Goal: Task Accomplishment & Management: Manage account settings

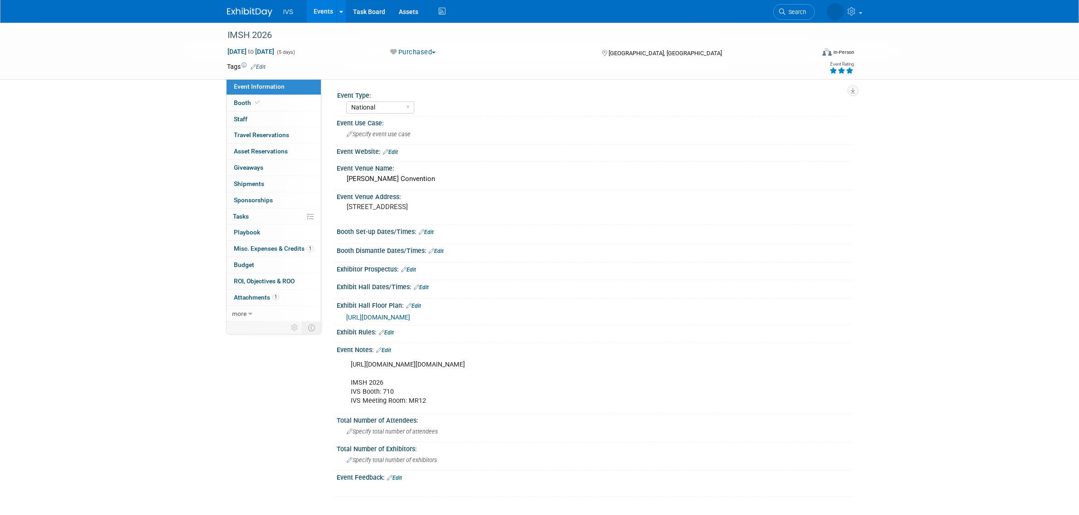
select select "National"
click at [320, 16] on link "Events" at bounding box center [323, 11] width 33 height 23
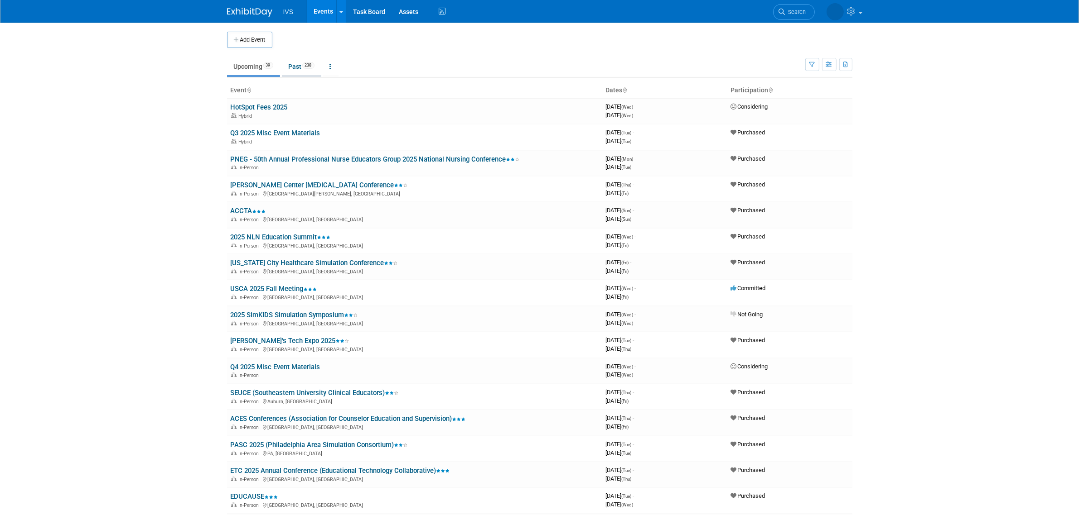
click at [293, 75] on link "Past 238" at bounding box center [301, 66] width 39 height 17
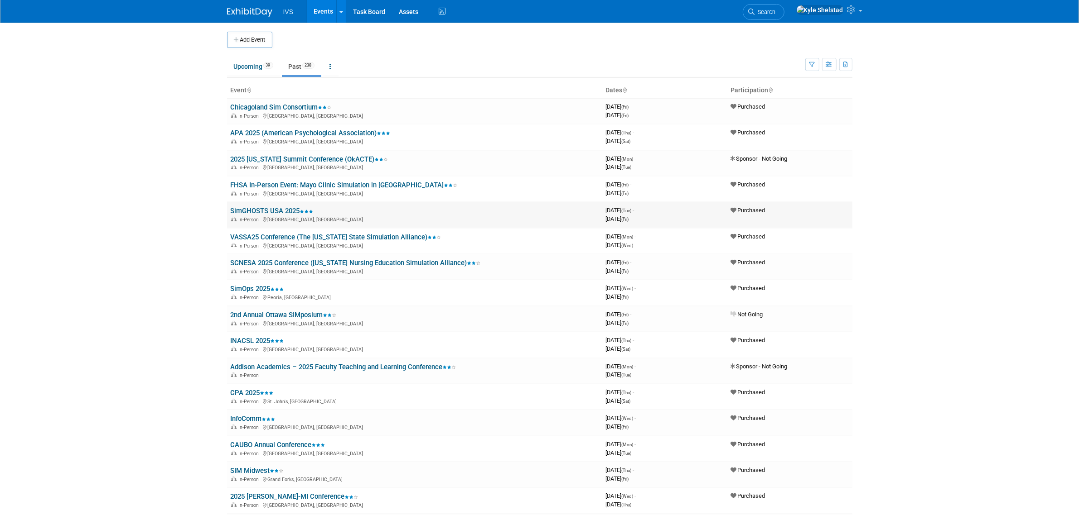
scroll to position [978, 0]
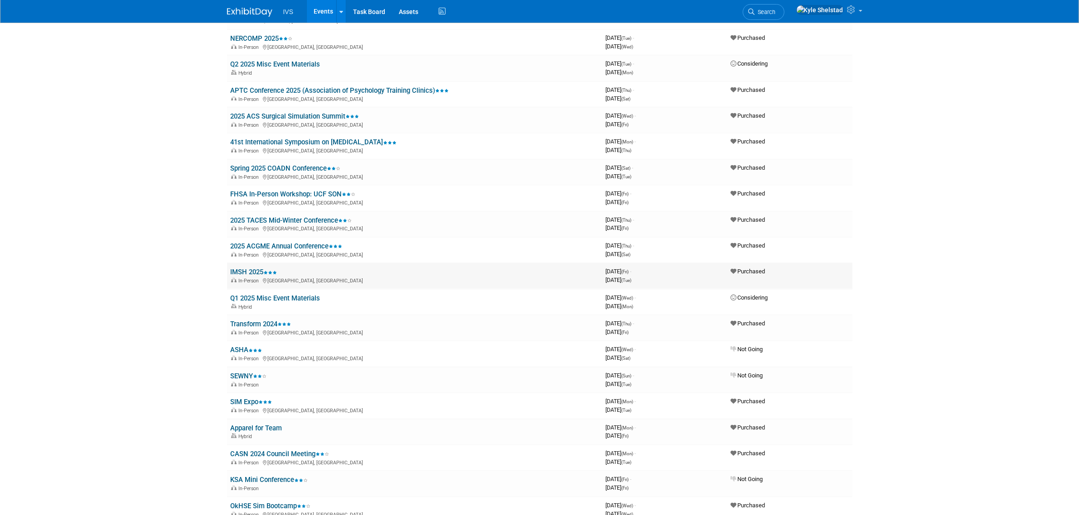
click at [249, 268] on link "IMSH 2025" at bounding box center [254, 272] width 47 height 8
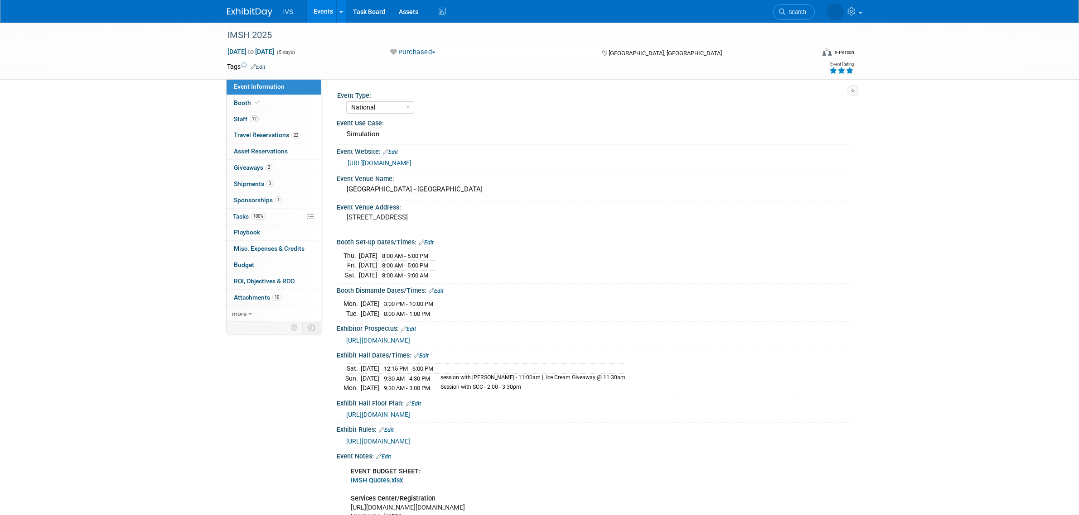
select select "National"
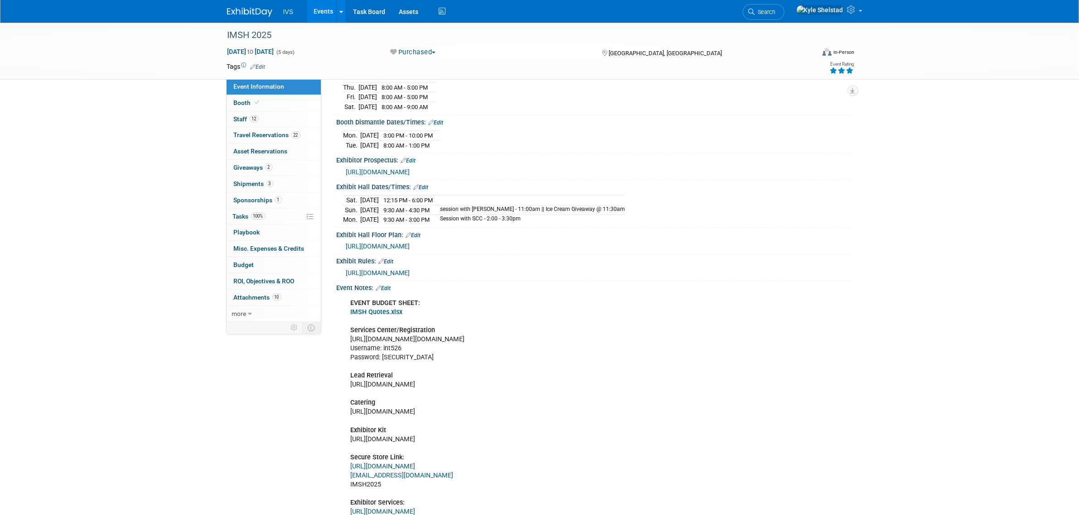
scroll to position [226, 0]
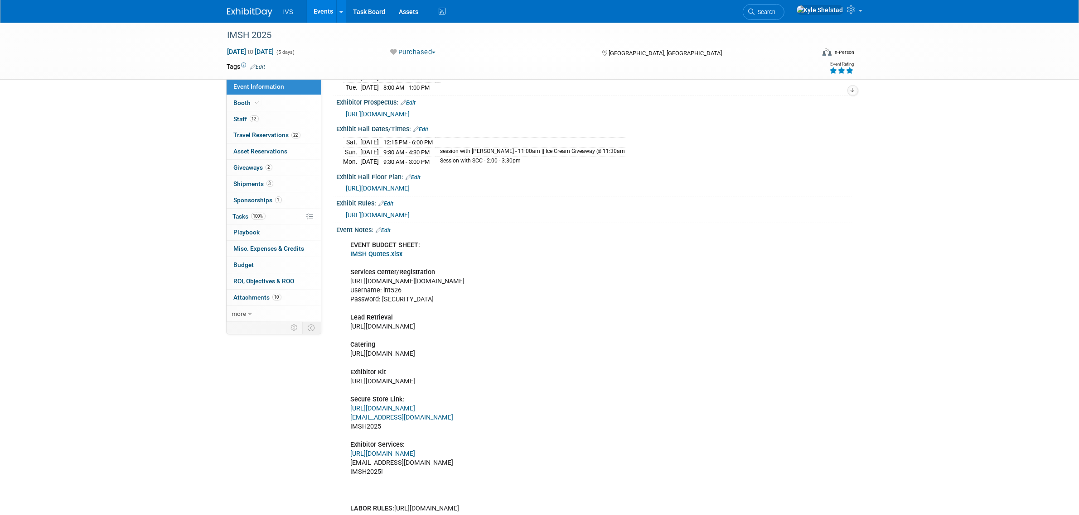
drag, startPoint x: 349, startPoint y: 284, endPoint x: 690, endPoint y: 279, distance: 340.7
click at [690, 279] on div "EVENT BUDGET SHEET: IMSH Quotes.xlsx Services Center/Registration https://ssh.e…" at bounding box center [548, 413] width 408 height 355
copy div "https://ssh.expoplanner.com/index.cfm?do=exhibCenter.main&event_id=23&exhib_id=…"
click at [299, 121] on link "12 Staff 12" at bounding box center [273, 119] width 94 height 16
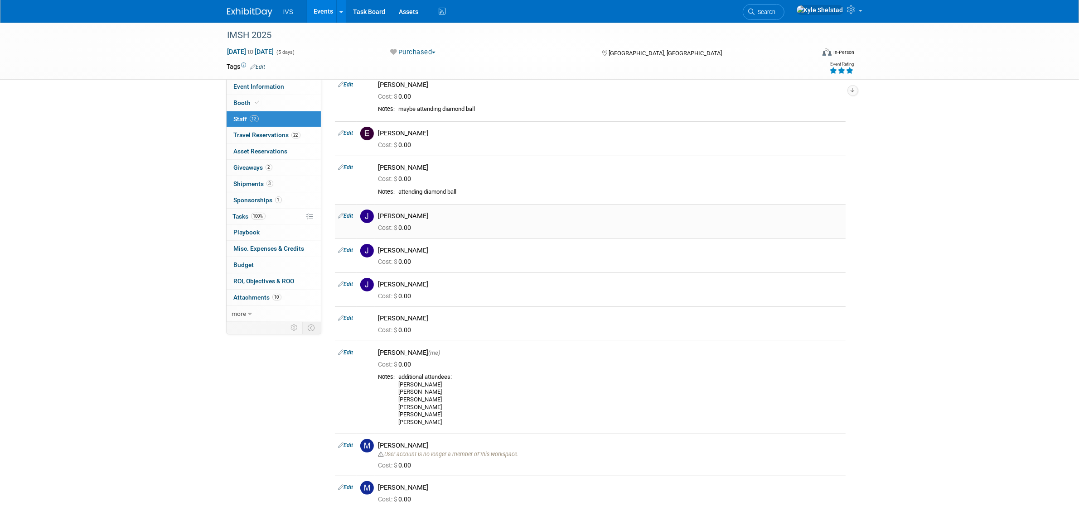
scroll to position [188, 0]
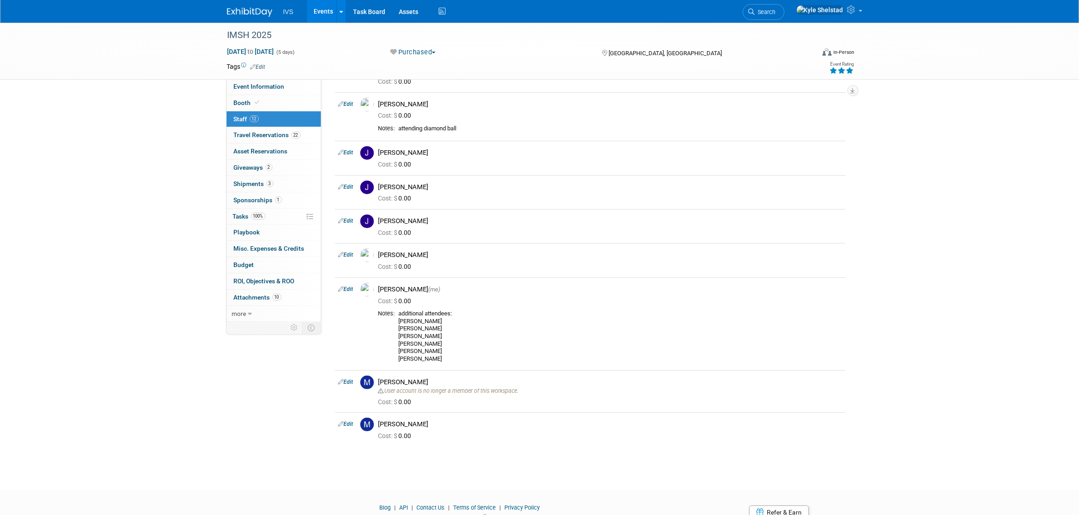
click at [323, 7] on link "Events" at bounding box center [323, 11] width 33 height 23
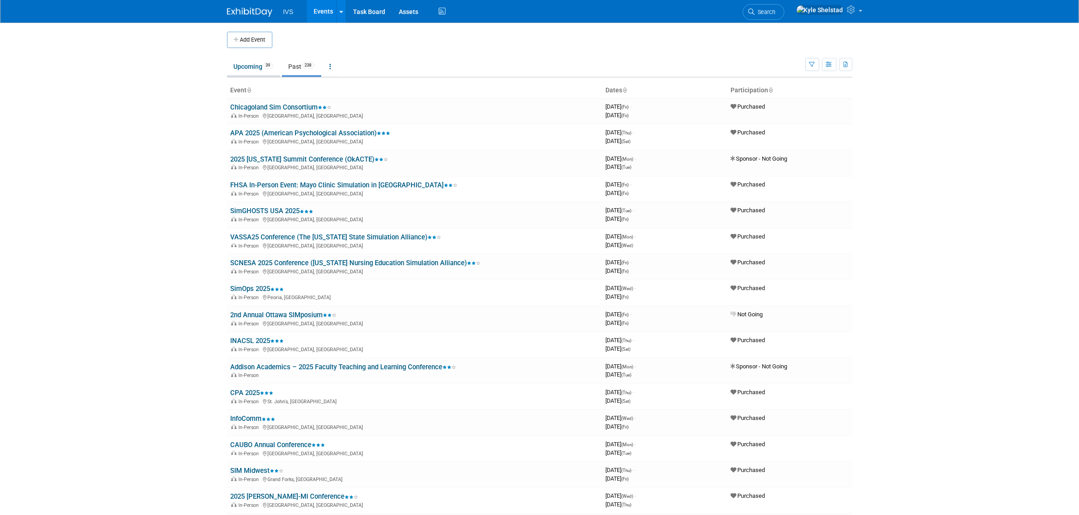
click at [265, 68] on span "39" at bounding box center [268, 65] width 10 height 7
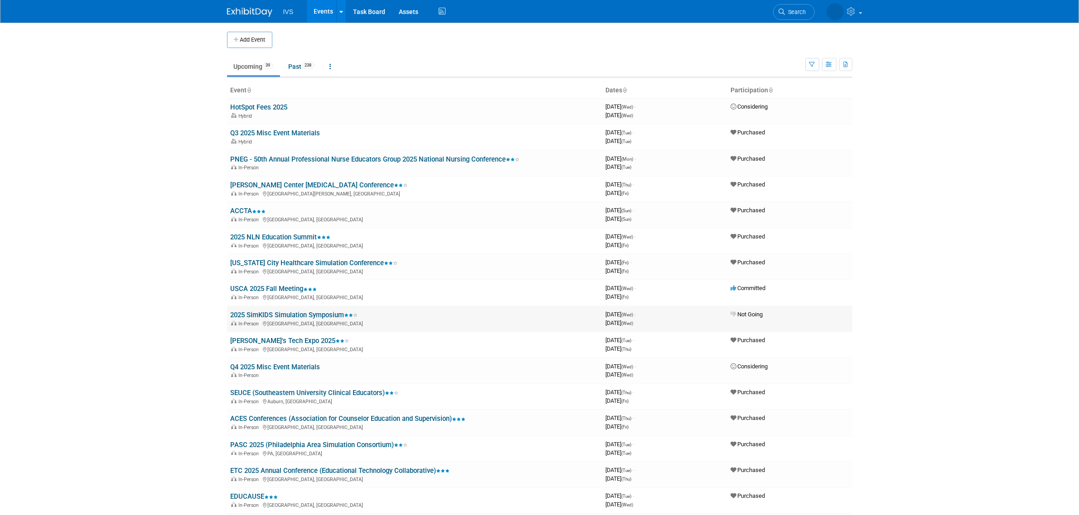
scroll to position [542, 0]
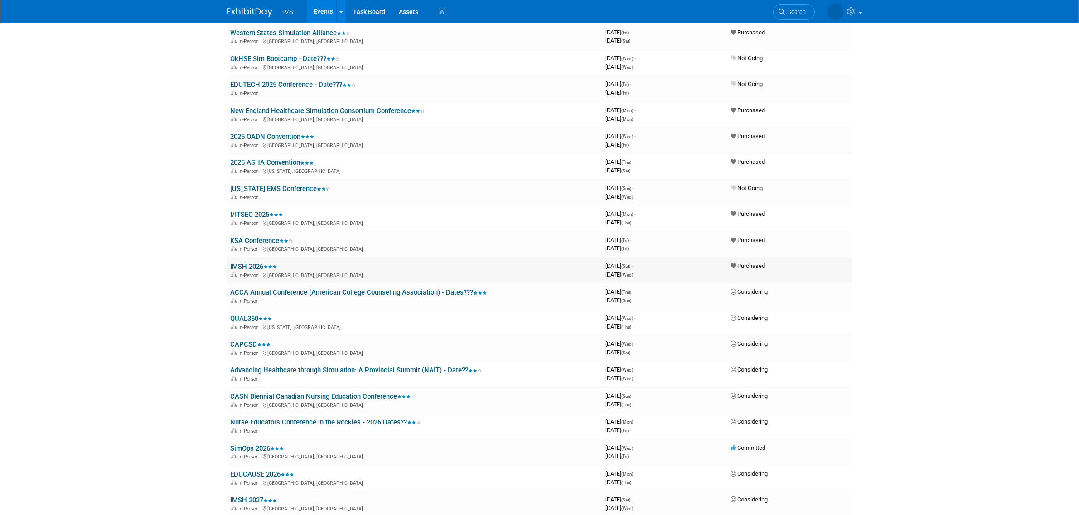
click at [250, 263] on link "IMSH 2026" at bounding box center [254, 267] width 47 height 8
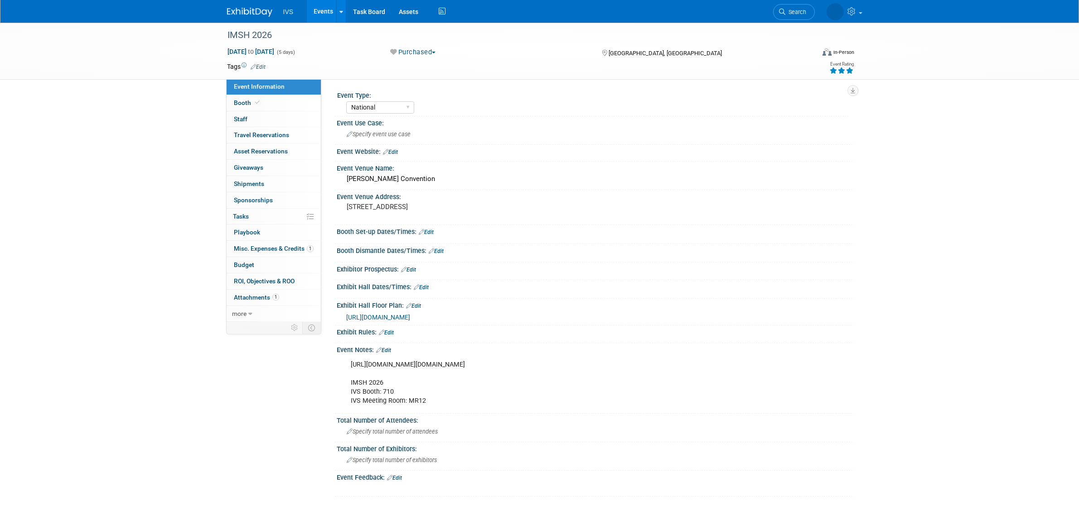
select select "National"
click at [258, 122] on link "0 Staff 0" at bounding box center [273, 119] width 94 height 16
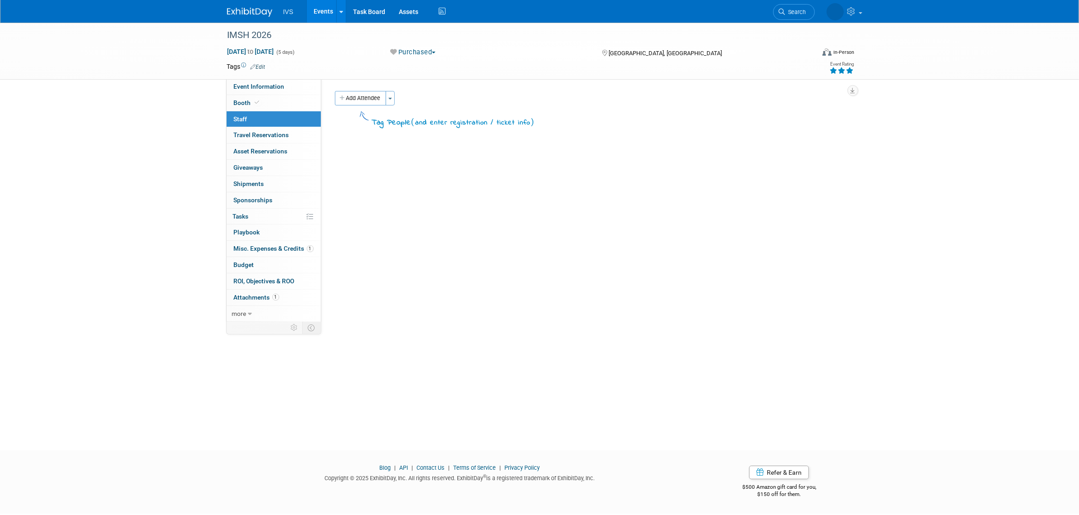
click at [325, 13] on link "Events" at bounding box center [323, 11] width 33 height 23
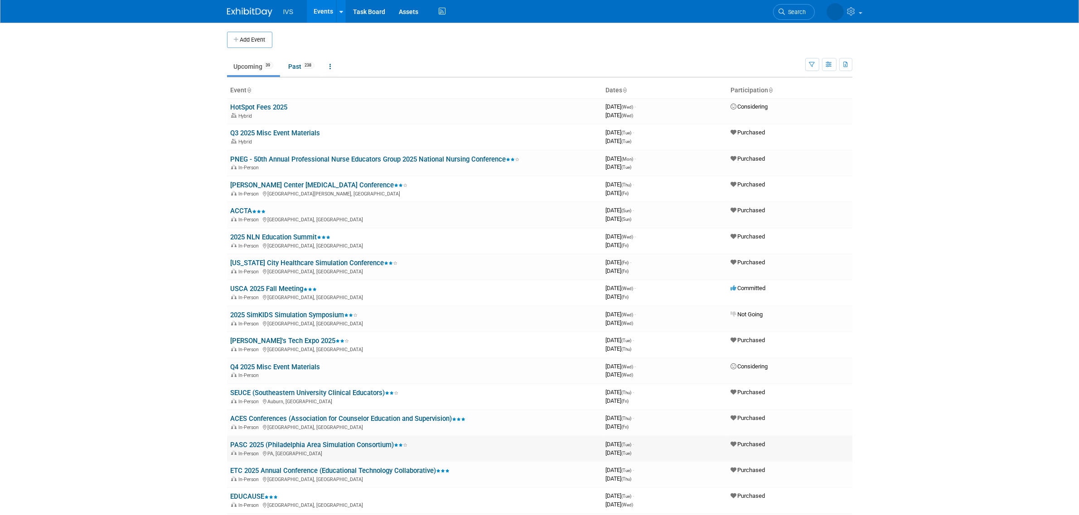
click at [316, 443] on link "PASC 2025 (Philadelphia Area Simulation Consortium)" at bounding box center [319, 445] width 177 height 8
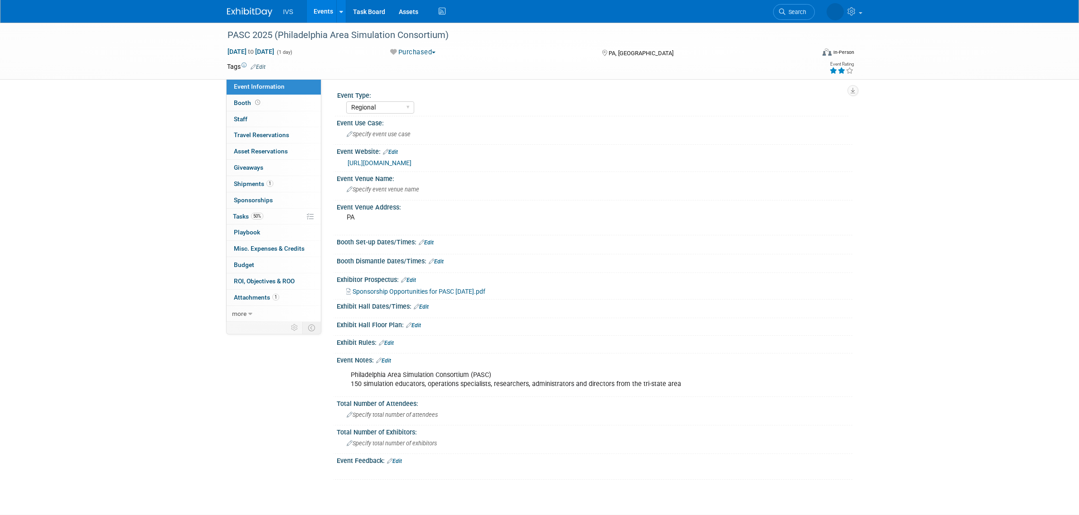
select select "Regional"
click at [272, 187] on span "Shipments 1" at bounding box center [253, 183] width 39 height 7
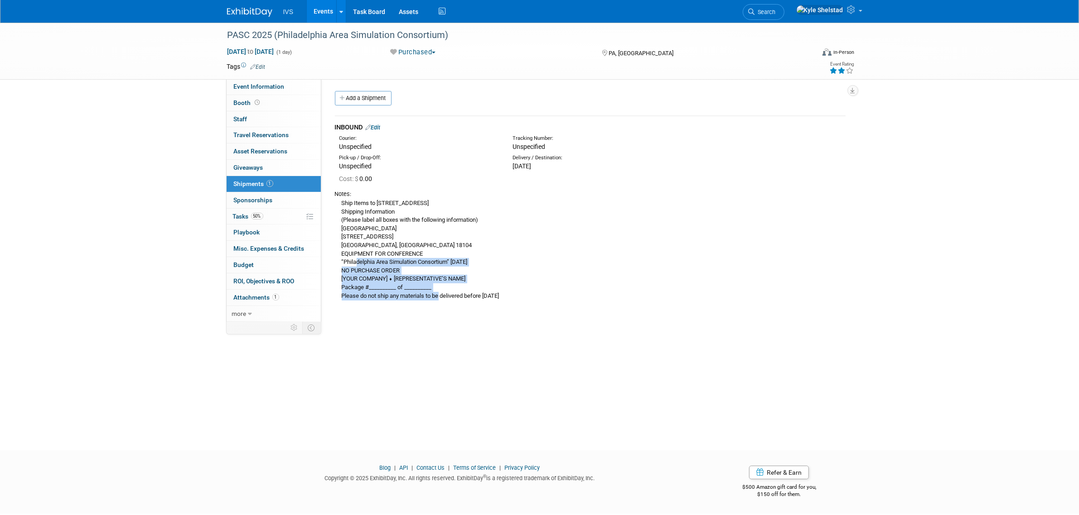
drag, startPoint x: 426, startPoint y: 285, endPoint x: 456, endPoint y: 302, distance: 34.5
click at [447, 298] on div "Ship Items to [STREET_ADDRESS] Shipping Information (Please label all boxes wit…" at bounding box center [590, 249] width 510 height 102
click at [470, 297] on div "Ship Items to [STREET_ADDRESS] Shipping Information (Please label all boxes wit…" at bounding box center [590, 249] width 510 height 102
drag, startPoint x: 432, startPoint y: 277, endPoint x: 564, endPoint y: 302, distance: 134.5
click at [559, 302] on div "Notes: Ship Items to [STREET_ADDRESS] Shipping Information (Please label all bo…" at bounding box center [590, 244] width 510 height 117
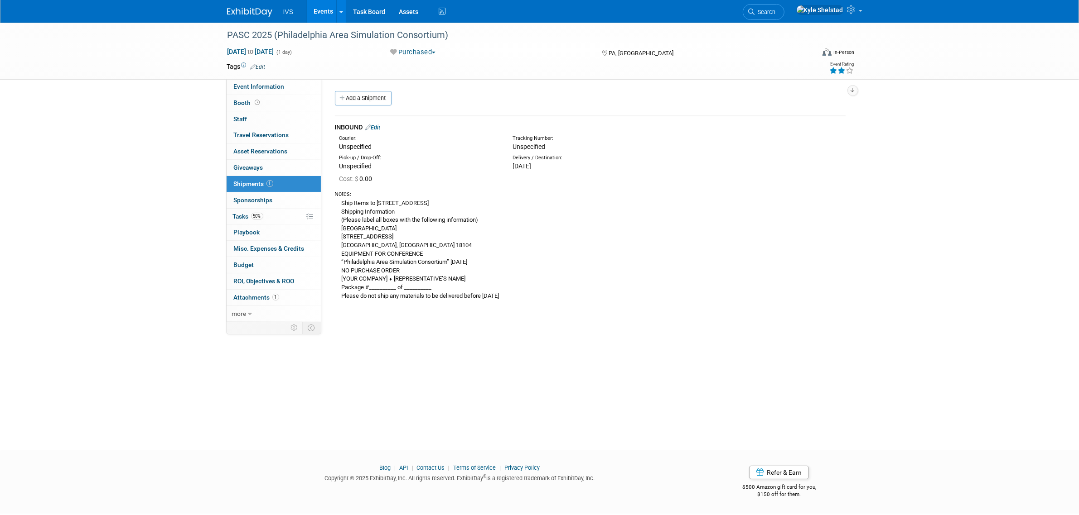
click at [564, 302] on div "Notes: Ship Items to [STREET_ADDRESS] Shipping Information (Please label all bo…" at bounding box center [590, 244] width 510 height 117
drag, startPoint x: 404, startPoint y: 286, endPoint x: 397, endPoint y: 284, distance: 7.5
click at [398, 284] on div "Ship Items to [STREET_ADDRESS] Shipping Information (Please label all boxes wit…" at bounding box center [590, 249] width 510 height 102
drag, startPoint x: 355, startPoint y: 270, endPoint x: 550, endPoint y: 313, distance: 200.3
click at [535, 310] on div "Event Type: National Regional Sponsorship Event Use Case: Specify event use cas…" at bounding box center [586, 201] width 531 height 245
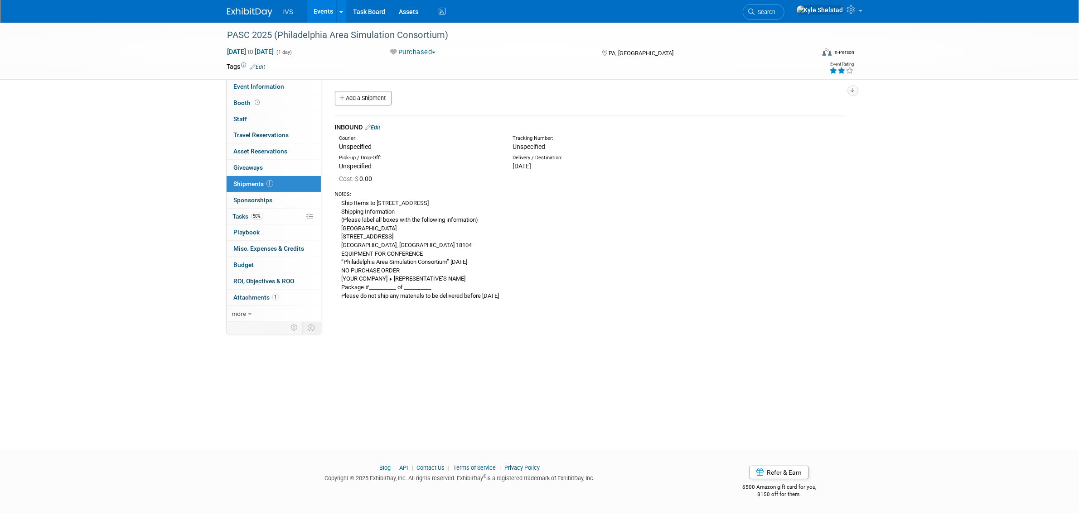
click at [553, 286] on div "Ship Items to [STREET_ADDRESS] Shipping Information (Please label all boxes wit…" at bounding box center [590, 249] width 510 height 102
drag, startPoint x: 460, startPoint y: 278, endPoint x: 388, endPoint y: 259, distance: 74.9
click at [388, 259] on div "Ship Items to [STREET_ADDRESS] Shipping Information (Please label all boxes wit…" at bounding box center [590, 249] width 510 height 102
click at [268, 87] on span "Event Information" at bounding box center [259, 86] width 51 height 7
select select "Regional"
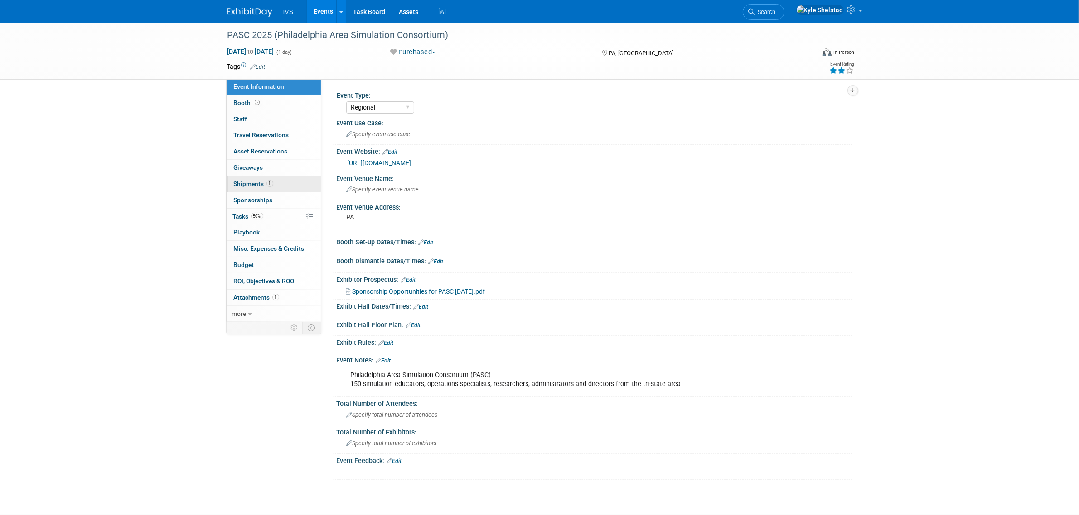
click at [290, 182] on link "1 Shipments 1" at bounding box center [273, 184] width 94 height 16
